Goal: Task Accomplishment & Management: Manage account settings

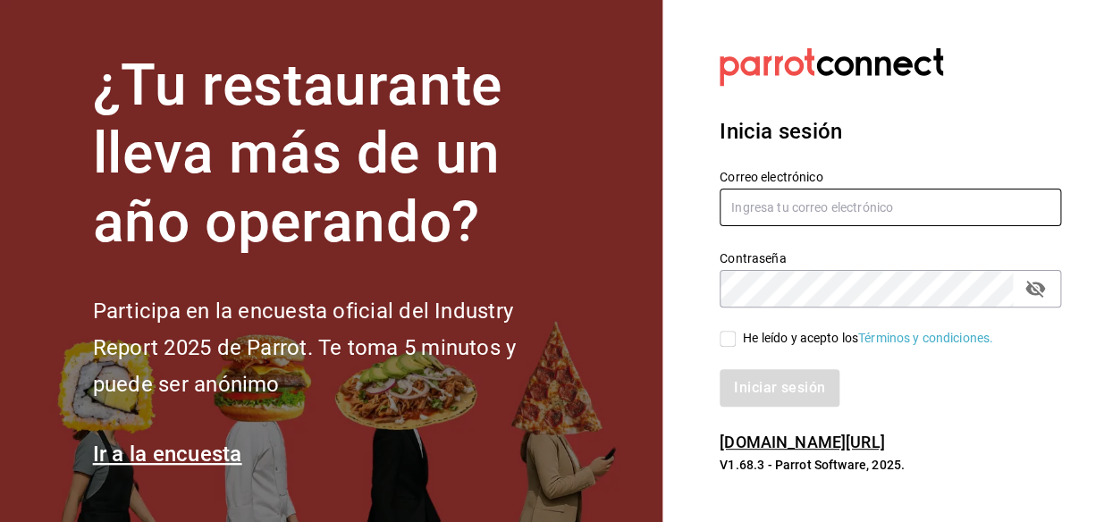
type input "[EMAIL_ADDRESS][DOMAIN_NAME]"
click at [867, 212] on input "[EMAIL_ADDRESS][DOMAIN_NAME]" at bounding box center [891, 208] width 342 height 38
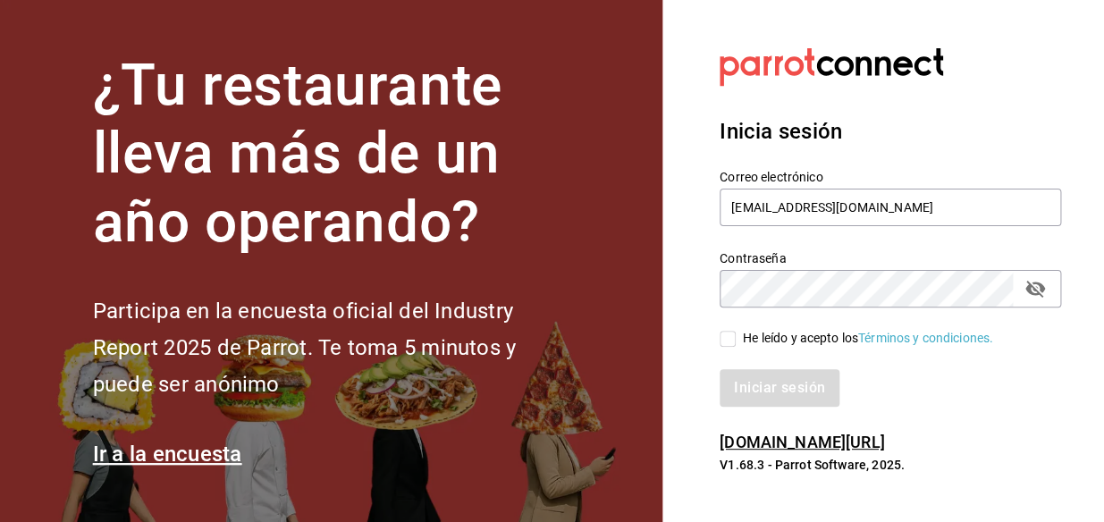
click at [726, 340] on input "He leído y acepto los Términos y condiciones." at bounding box center [728, 339] width 16 height 16
checkbox input "true"
click at [748, 391] on button "Iniciar sesión" at bounding box center [781, 388] width 122 height 38
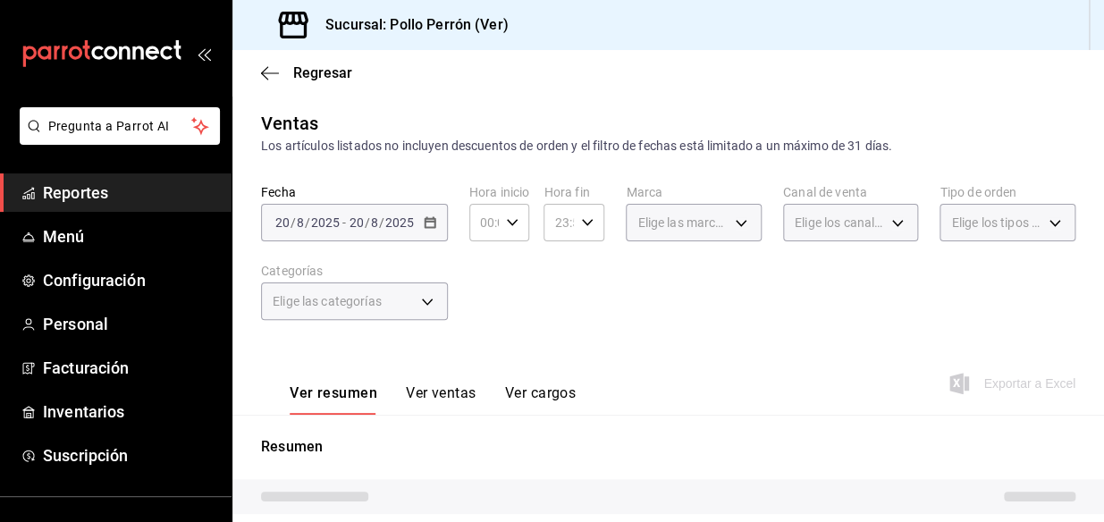
scroll to position [243, 0]
